Goal: Check status: Check status

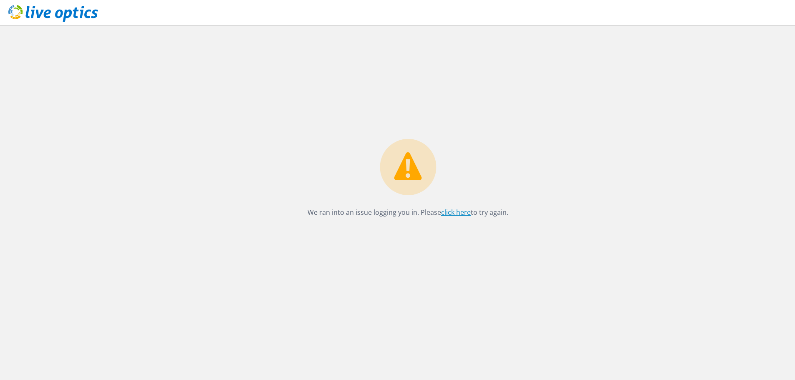
click at [453, 214] on link "click here" at bounding box center [456, 212] width 30 height 9
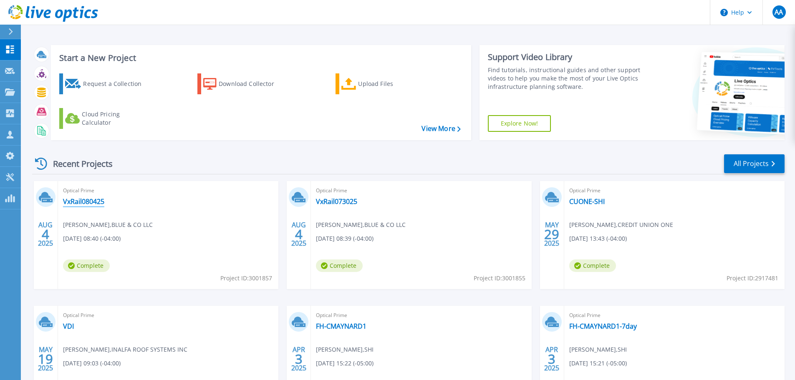
click at [86, 201] on link "VxRail080425" at bounding box center [83, 201] width 41 height 8
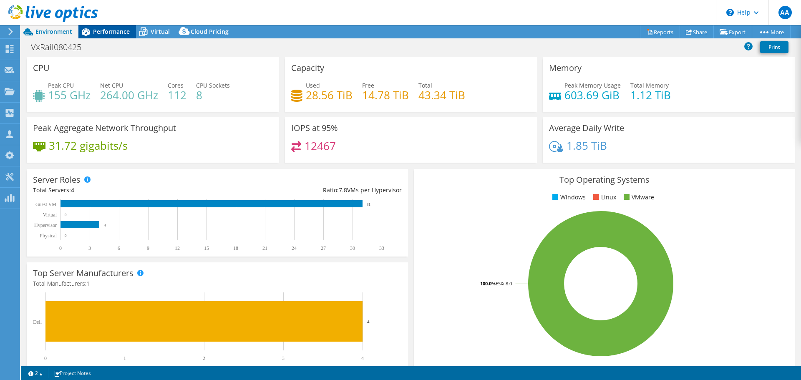
click at [111, 29] on span "Performance" at bounding box center [111, 32] width 37 height 8
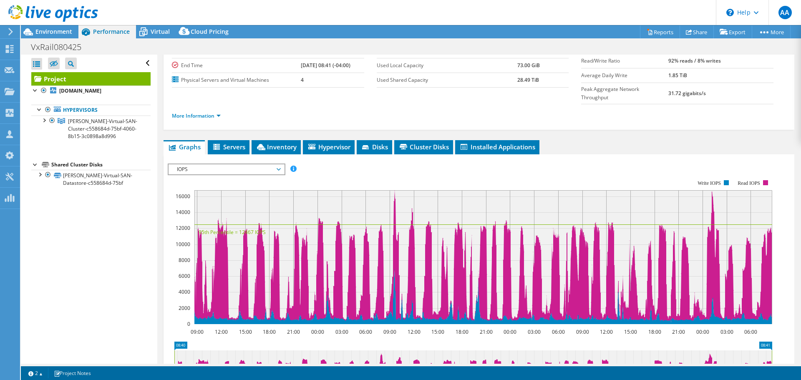
scroll to position [83, 0]
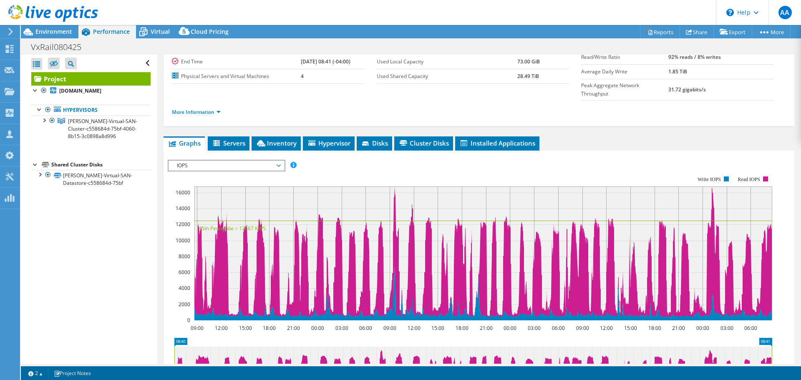
click at [216, 165] on rect at bounding box center [470, 248] width 604 height 167
click at [226, 161] on span "IOPS" at bounding box center [226, 166] width 107 height 10
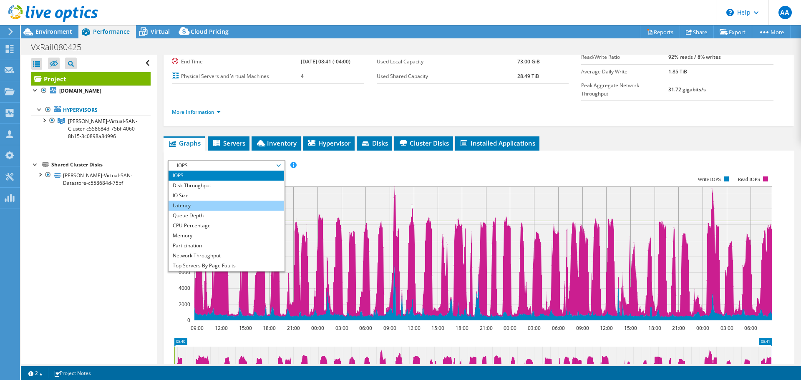
click at [225, 201] on li "Latency" at bounding box center [227, 206] width 116 height 10
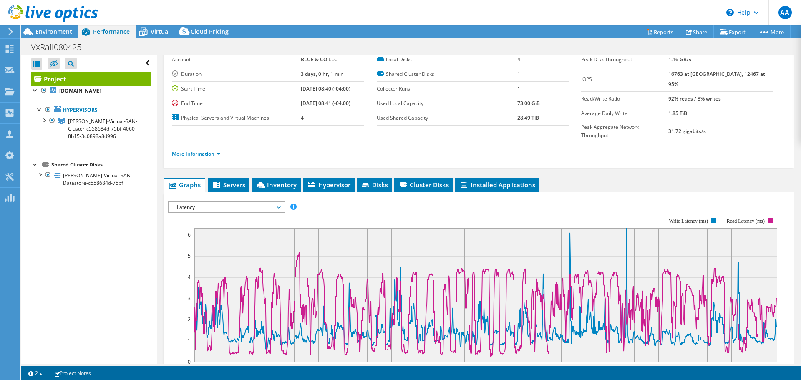
scroll to position [0, 0]
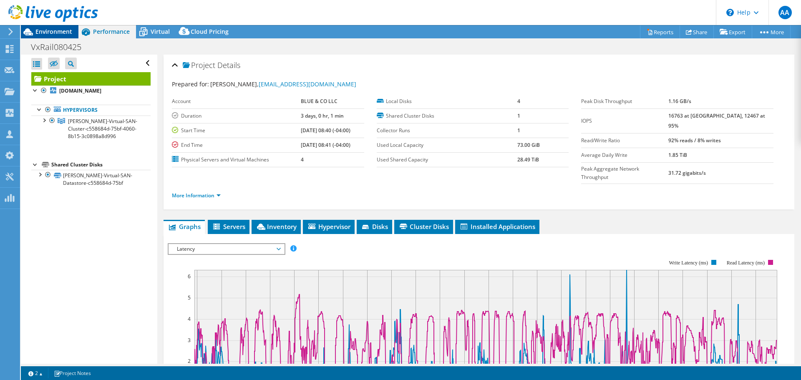
click at [58, 31] on span "Environment" at bounding box center [53, 32] width 37 height 8
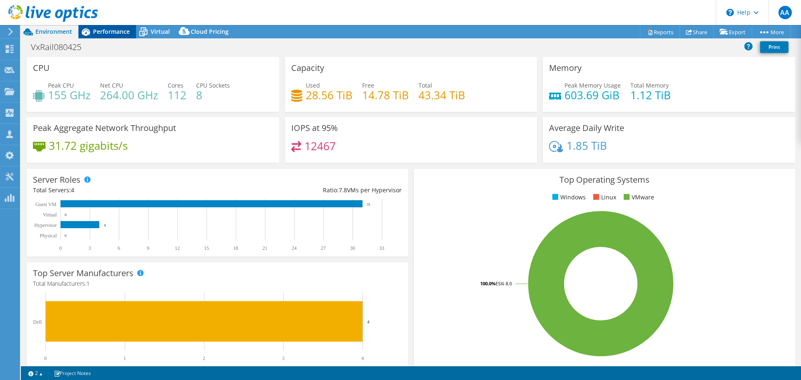
click at [120, 32] on span "Performance" at bounding box center [111, 32] width 37 height 8
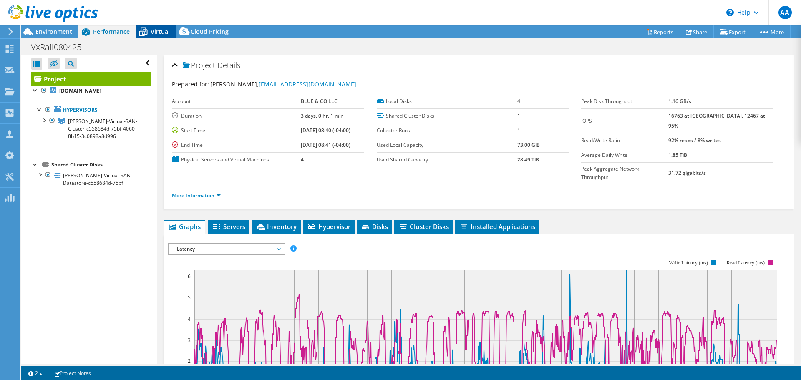
click at [151, 27] on div "Virtual" at bounding box center [156, 31] width 40 height 13
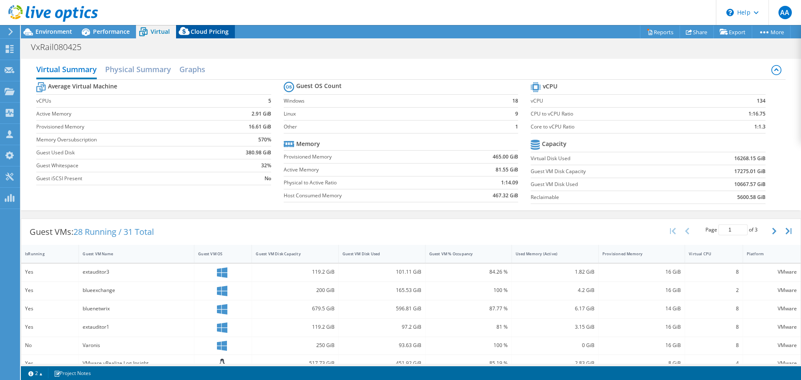
click at [196, 28] on span "Cloud Pricing" at bounding box center [210, 32] width 38 height 8
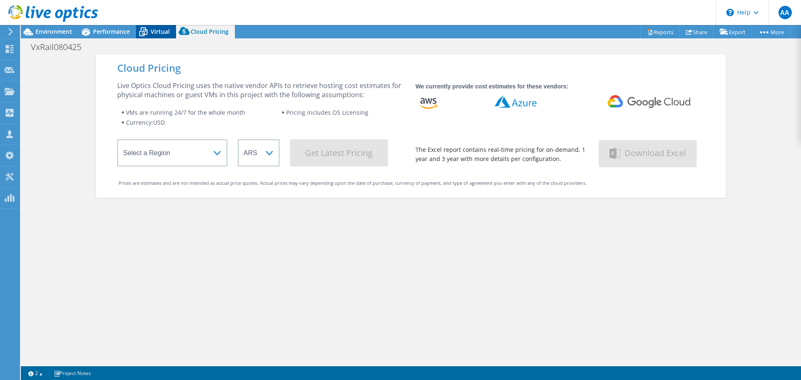
click at [148, 28] on icon at bounding box center [143, 32] width 15 height 15
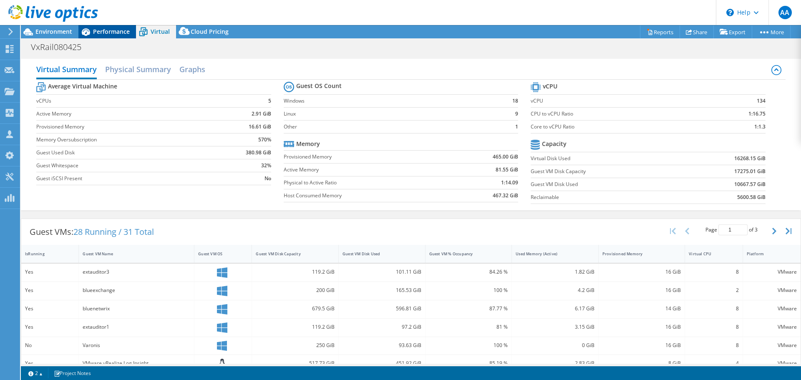
click at [112, 26] on div "Performance" at bounding box center [107, 31] width 58 height 13
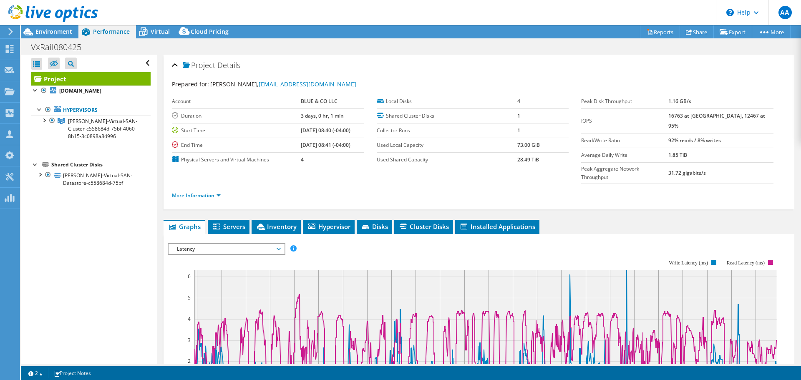
click at [55, 25] on div at bounding box center [49, 14] width 98 height 28
click at [50, 34] on span "Environment" at bounding box center [53, 32] width 37 height 8
